Goal: Information Seeking & Learning: Learn about a topic

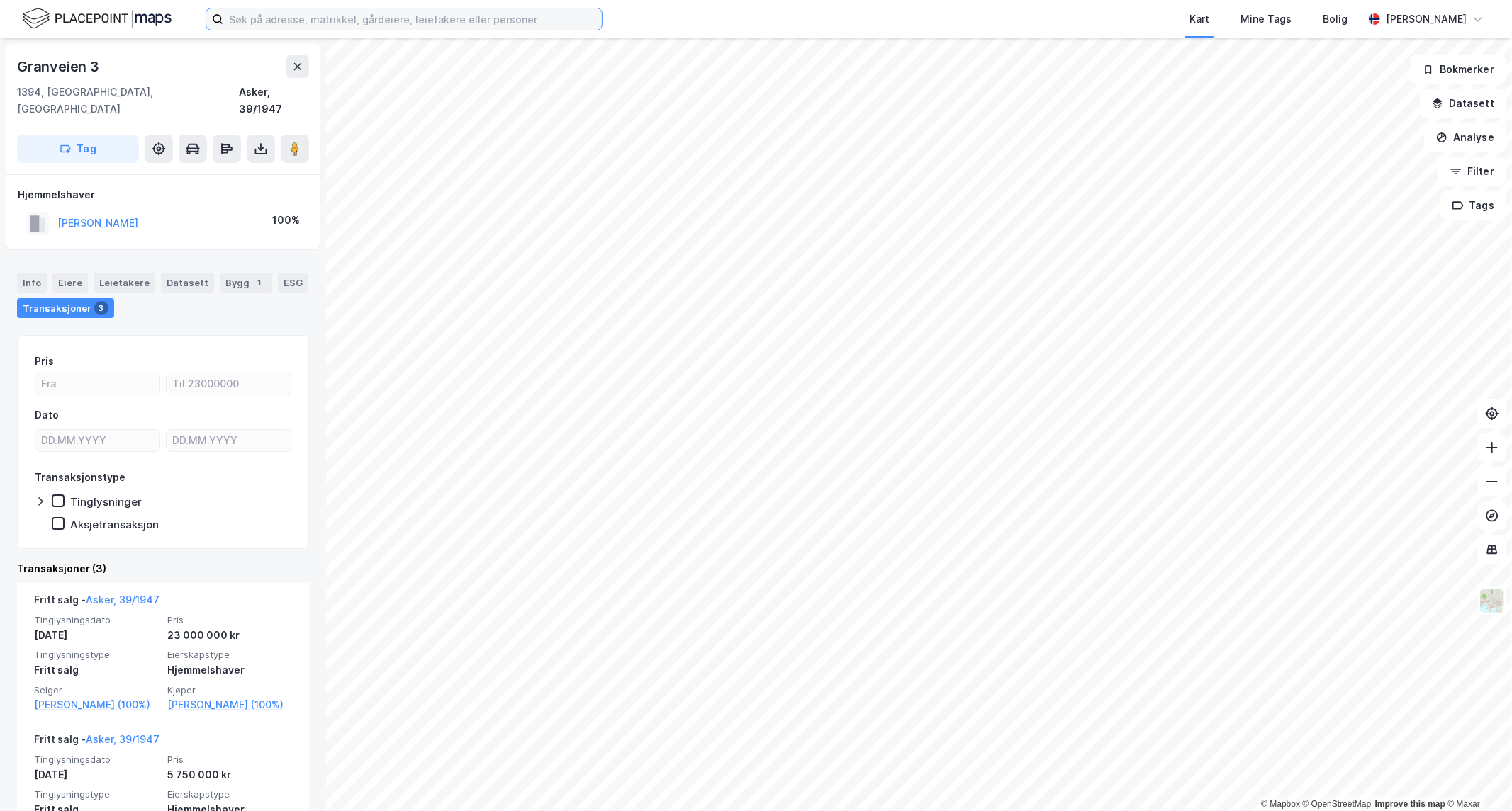
click at [346, 23] on input at bounding box center [412, 19] width 378 height 21
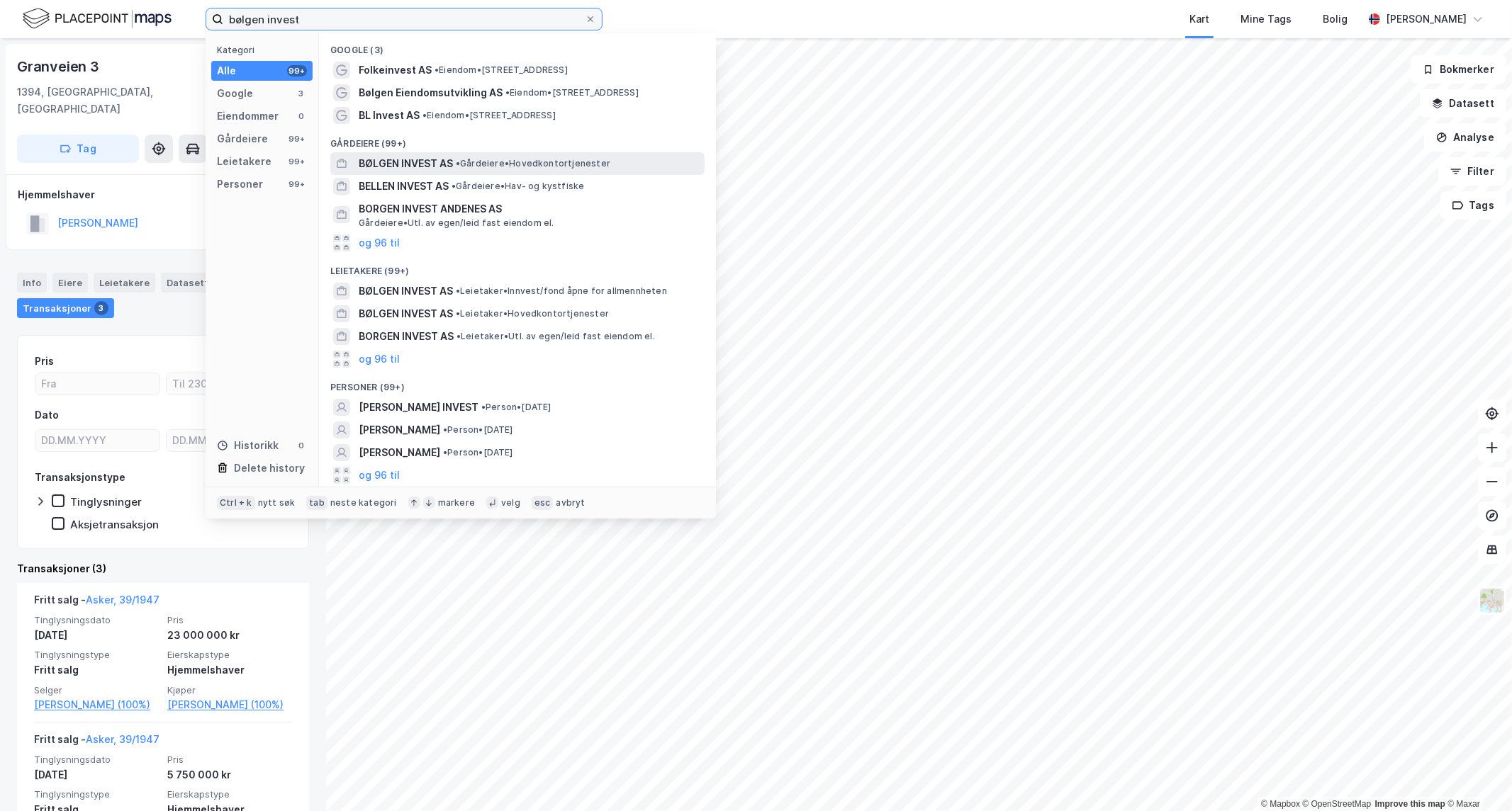
type input "bølgen invest"
click at [387, 164] on span "BØLGEN INVEST AS" at bounding box center [406, 164] width 94 height 17
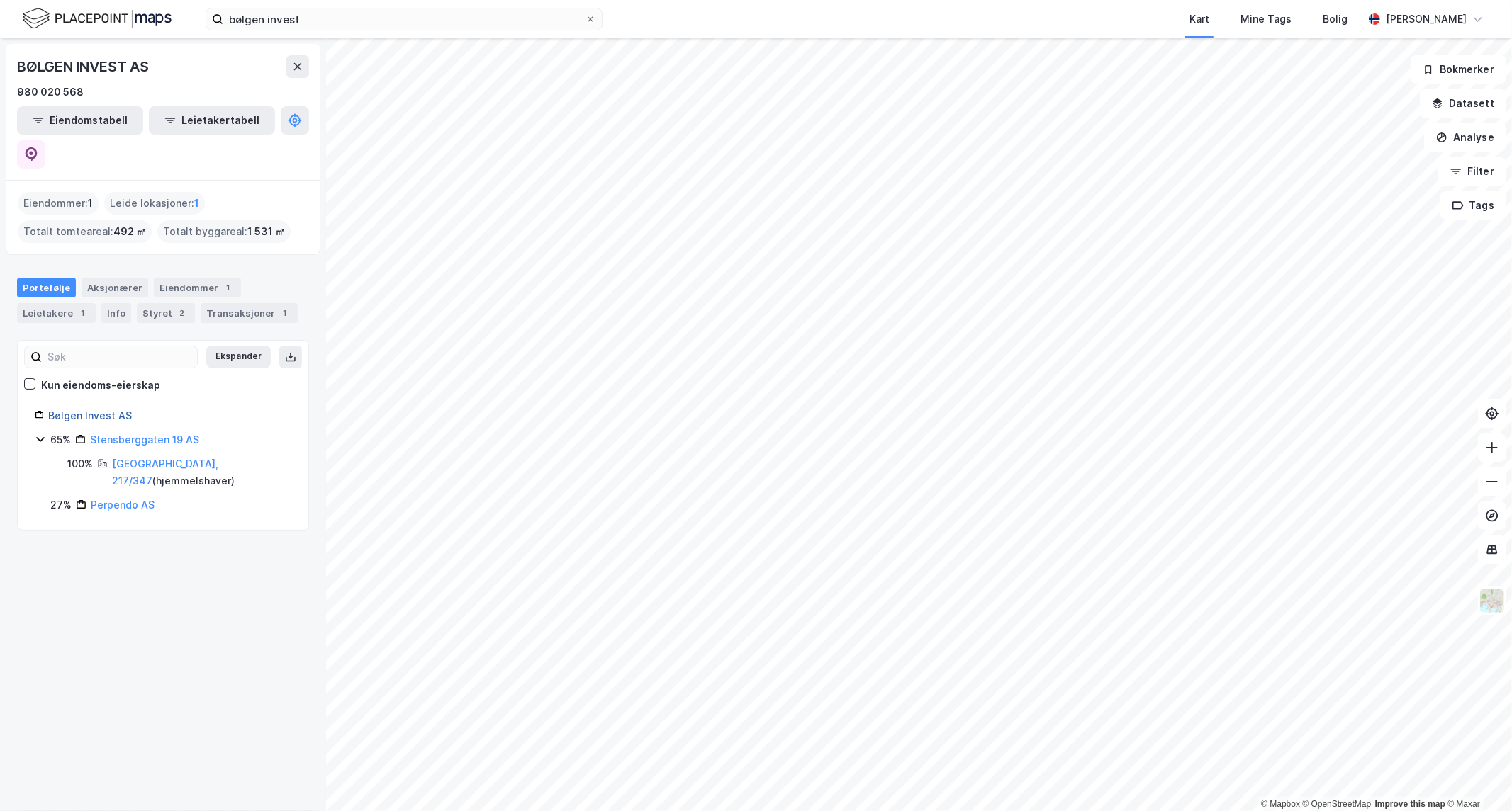
click at [76, 410] on link "Bølgen Invest AS" at bounding box center [89, 415] width 83 height 12
drag, startPoint x: 94, startPoint y: 252, endPoint x: 83, endPoint y: 260, distance: 13.6
click at [93, 277] on div "Aksjonærer" at bounding box center [115, 287] width 67 height 20
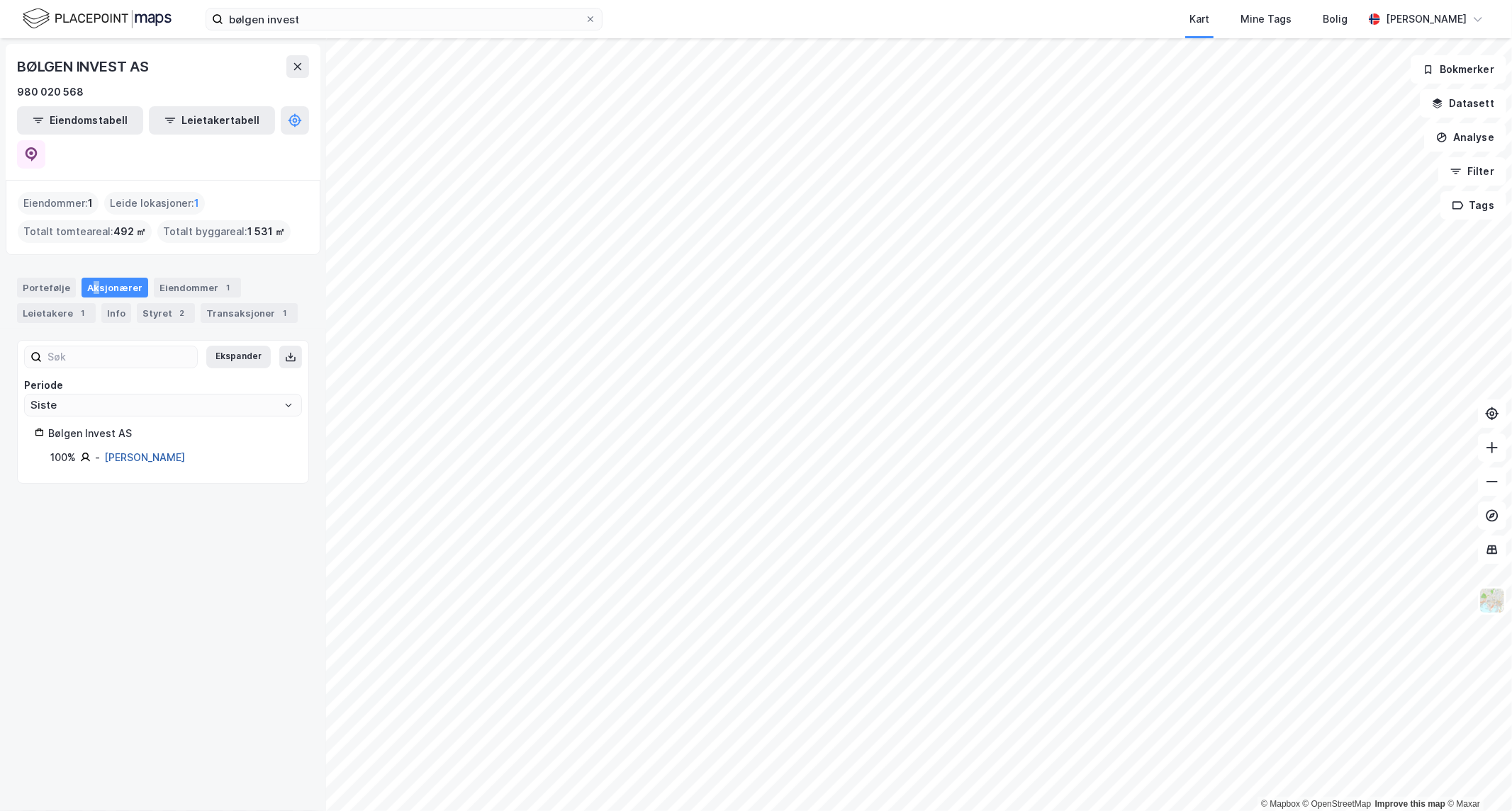
click at [159, 451] on link "[PERSON_NAME]" at bounding box center [145, 457] width 81 height 12
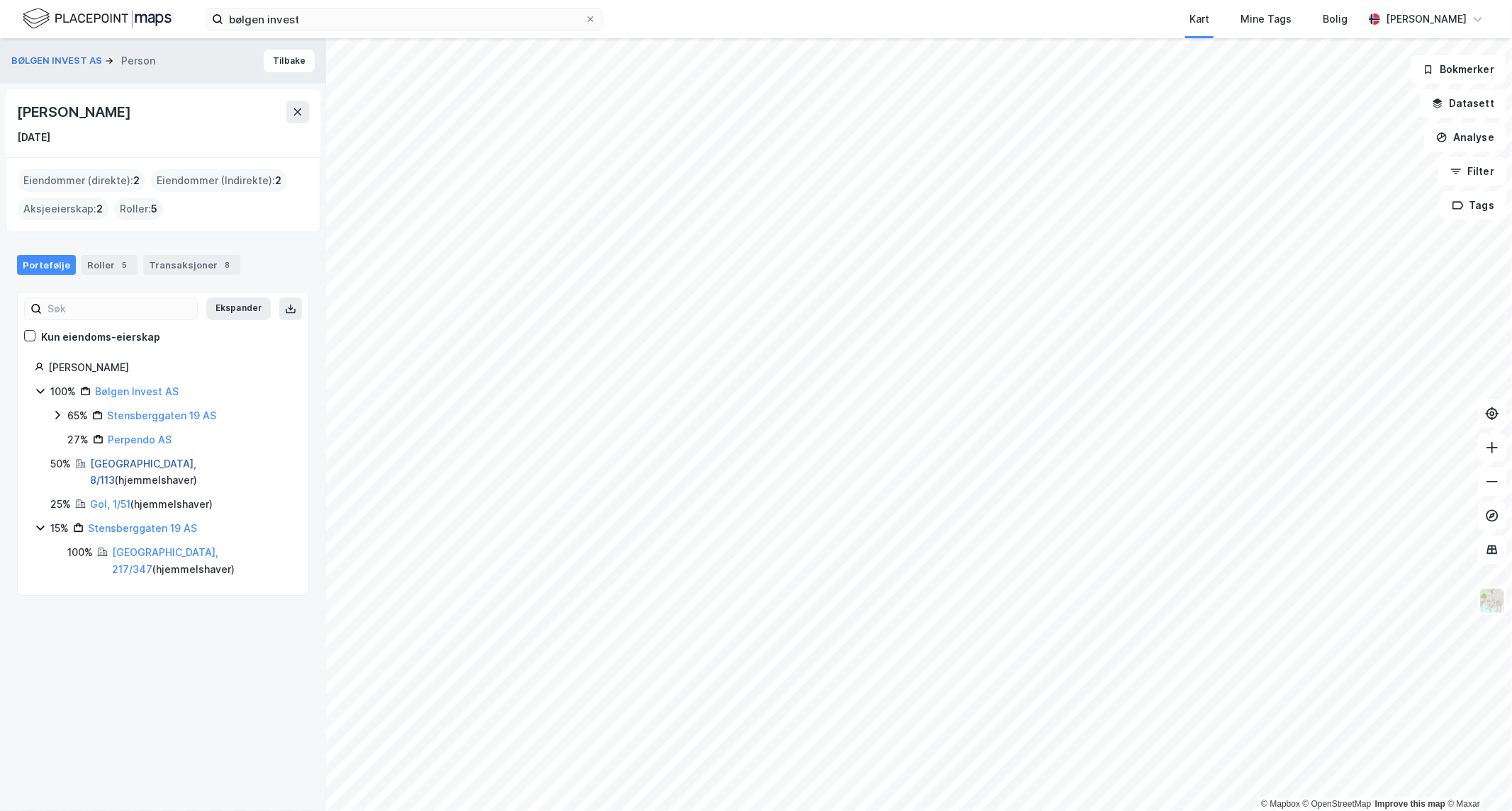
click at [110, 466] on link "[GEOGRAPHIC_DATA], 8/113" at bounding box center [143, 472] width 107 height 29
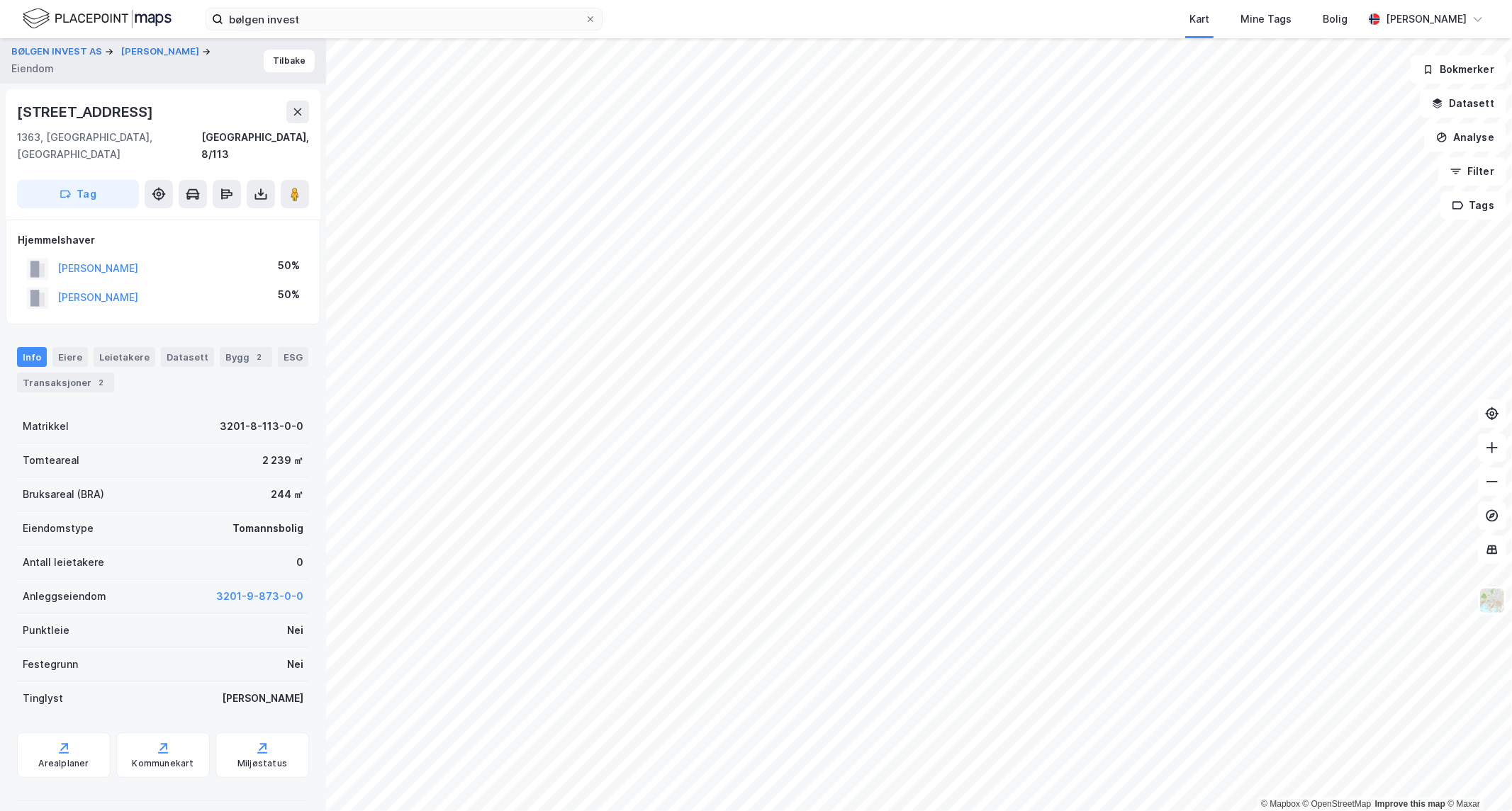
scroll to position [52, 0]
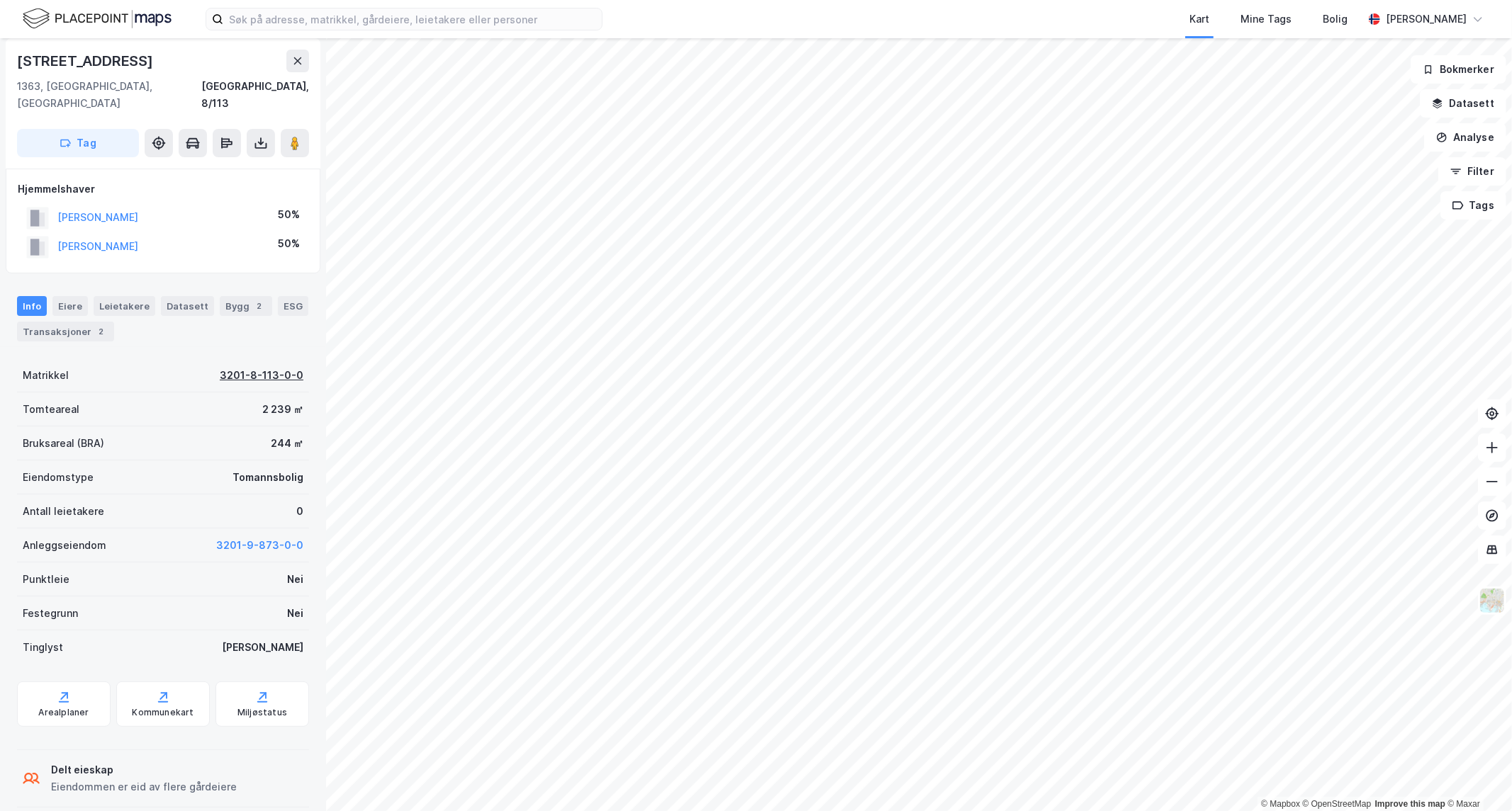
scroll to position [7, 0]
click at [66, 320] on div "Transaksjoner 2" at bounding box center [66, 330] width 97 height 20
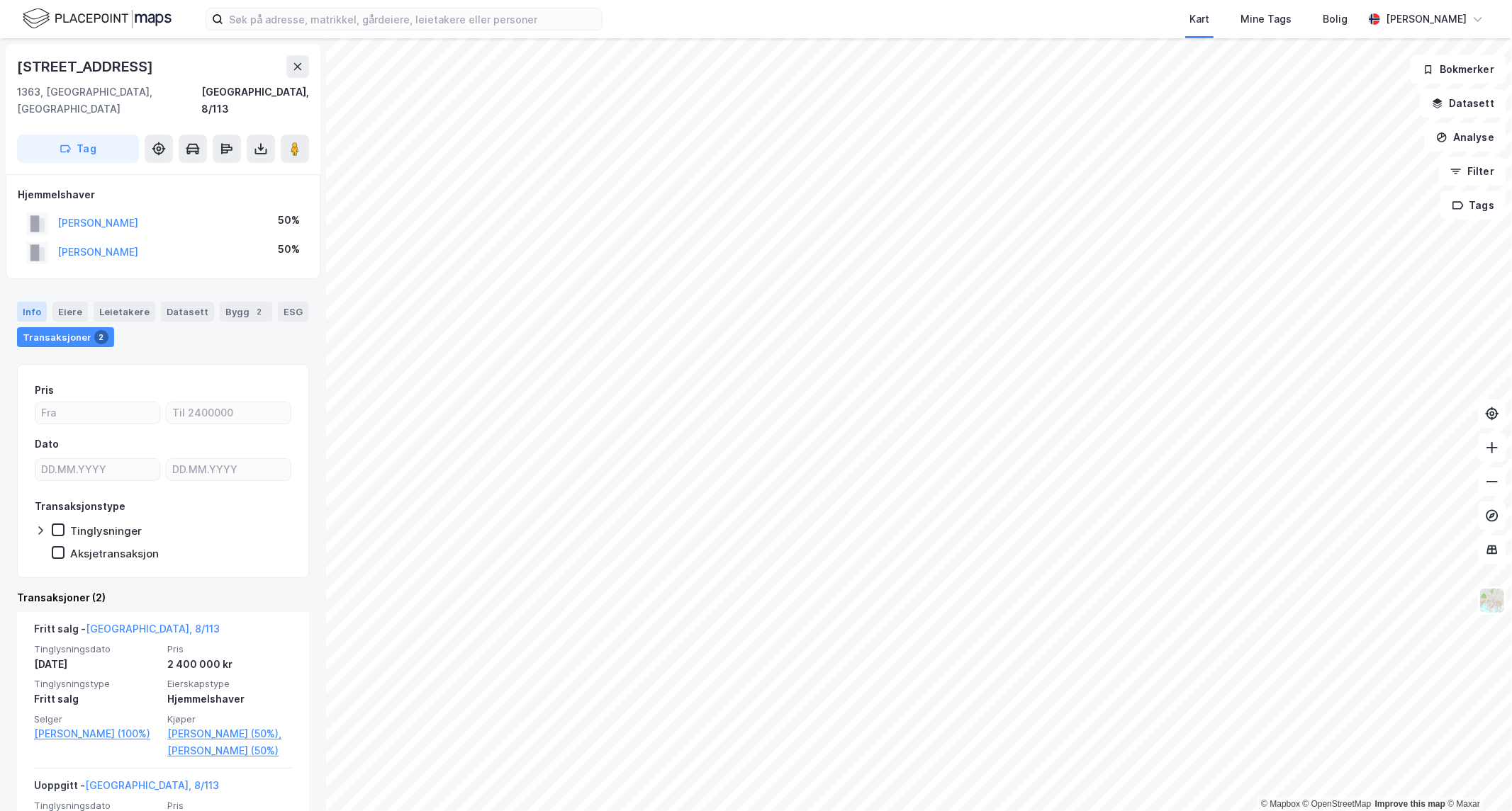
click at [36, 301] on div "Info" at bounding box center [32, 311] width 30 height 20
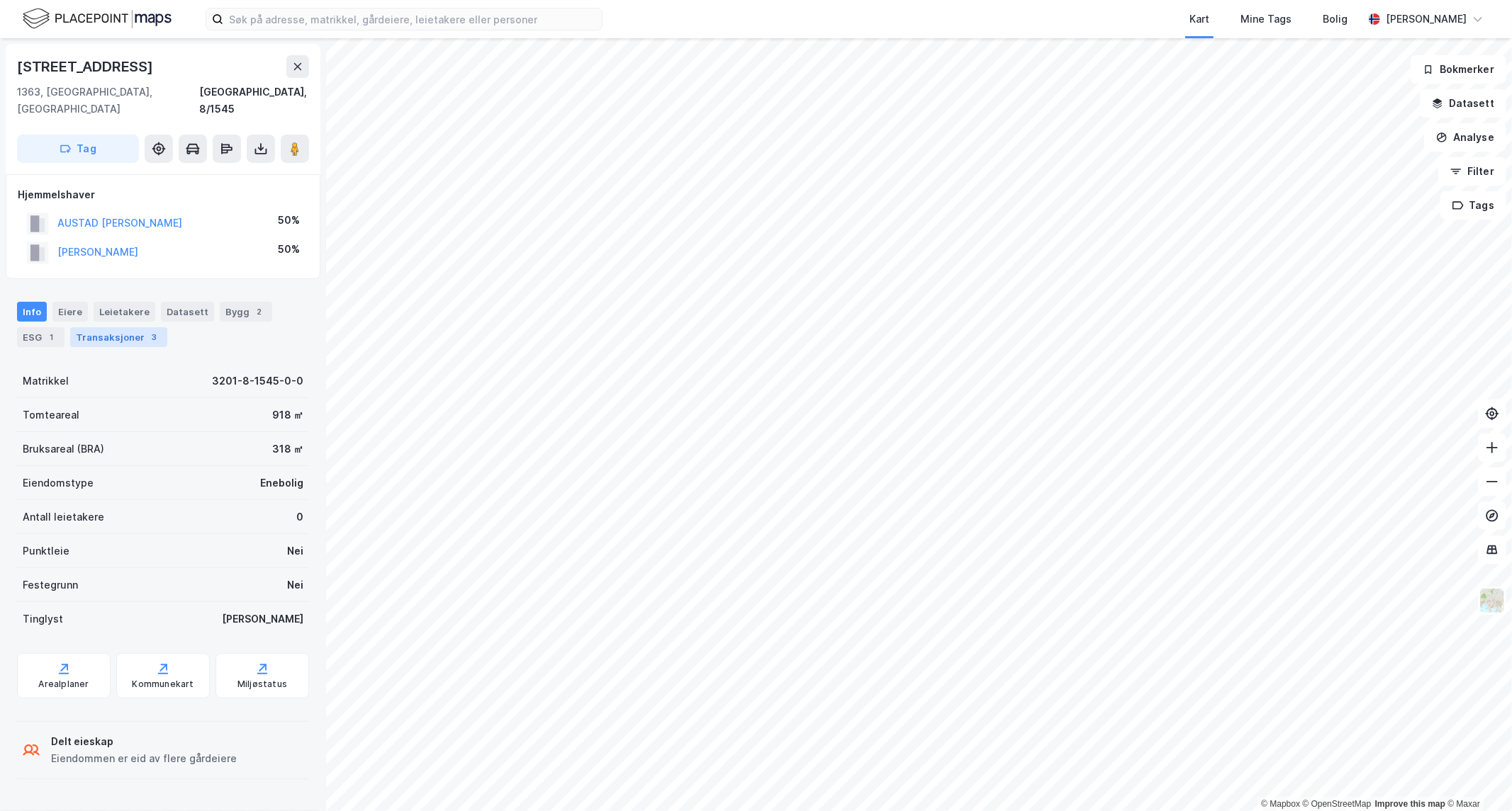
click at [114, 327] on div "Transaksjoner 3" at bounding box center [119, 337] width 97 height 20
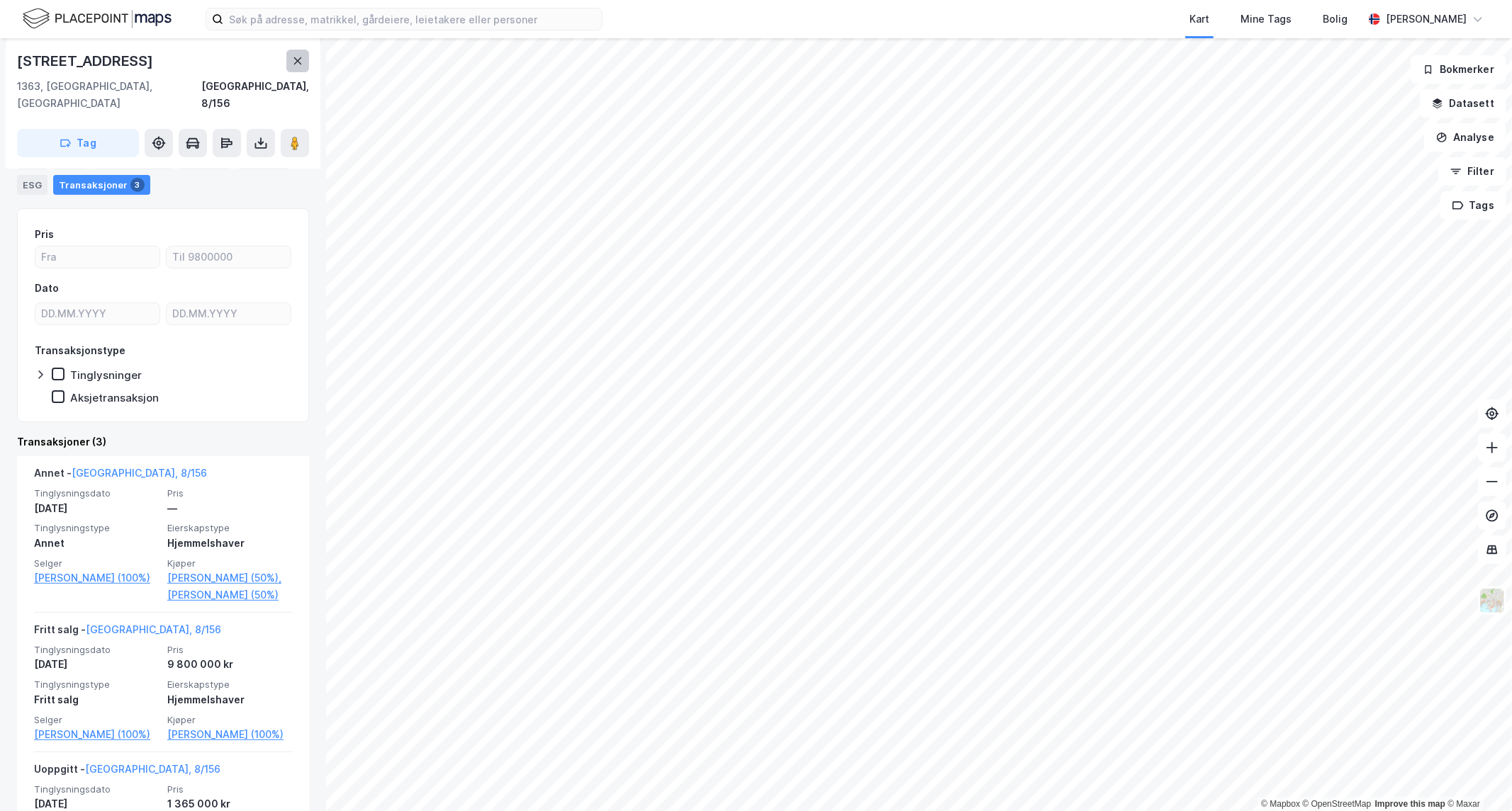
scroll to position [159, 0]
click at [301, 64] on icon at bounding box center [297, 60] width 7 height 7
